Goal: Task Accomplishment & Management: Manage account settings

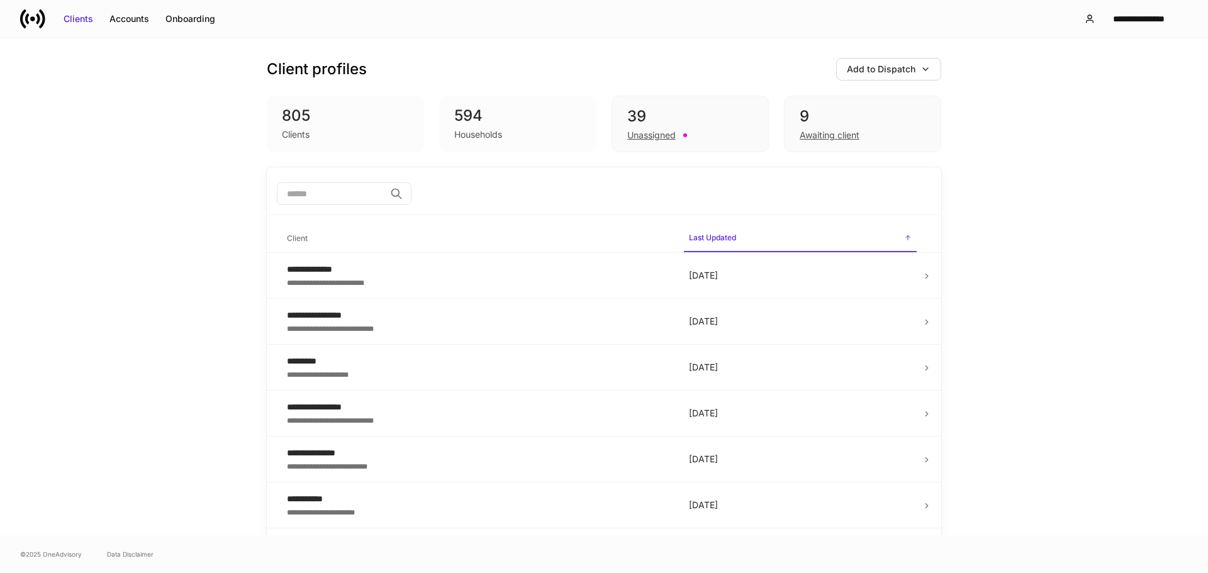
click at [351, 198] on input "search" at bounding box center [331, 193] width 108 height 23
type input "*"
click at [1096, 11] on button "**********" at bounding box center [1131, 19] width 114 height 23
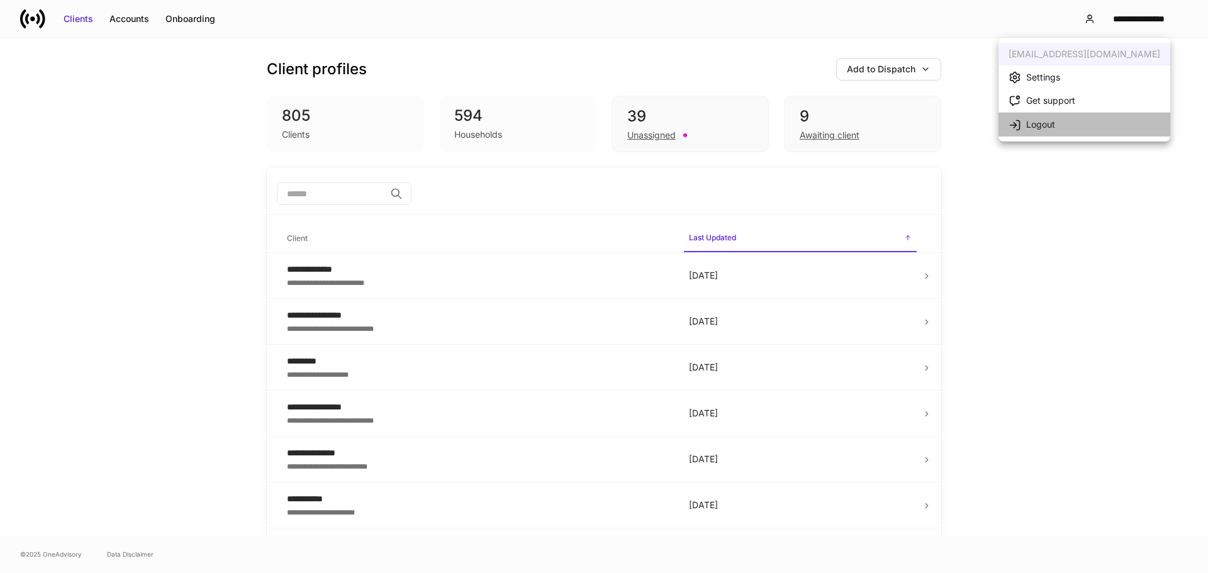
click at [1083, 130] on li "Logout" at bounding box center [1084, 124] width 172 height 24
